Goal: Complete application form: Complete application form

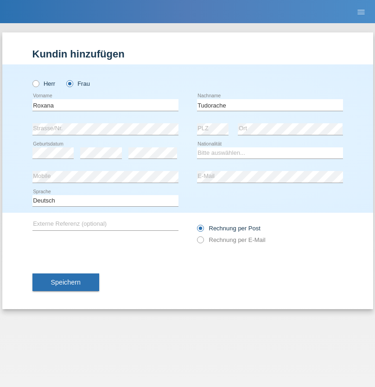
type input "Tudorache"
select select "AM"
select select "C"
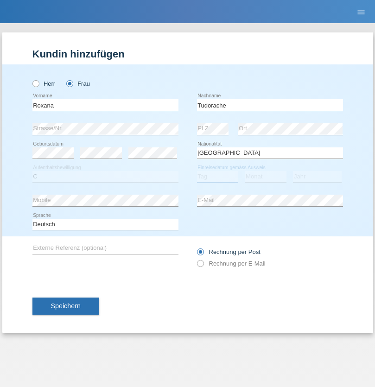
select select "18"
select select "06"
select select "2017"
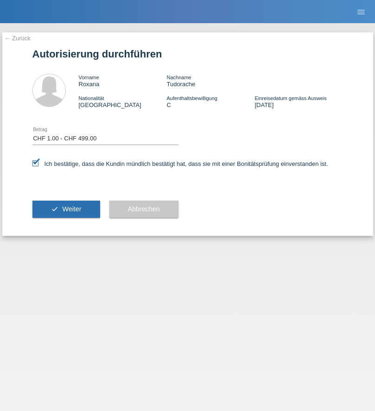
select select "1"
click at [66, 209] on span "Weiter" at bounding box center [71, 208] width 19 height 7
